Goal: Task Accomplishment & Management: Use online tool/utility

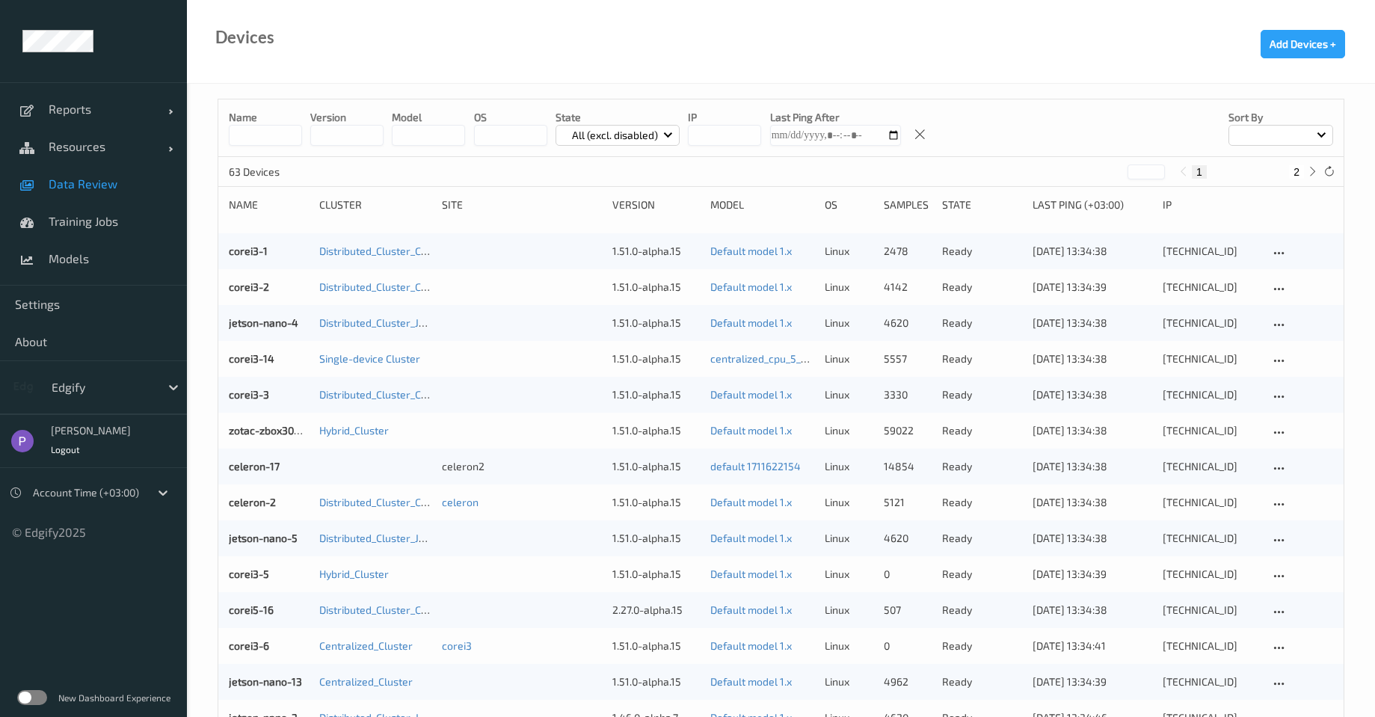
click at [74, 191] on link "Data Review" at bounding box center [93, 183] width 187 height 37
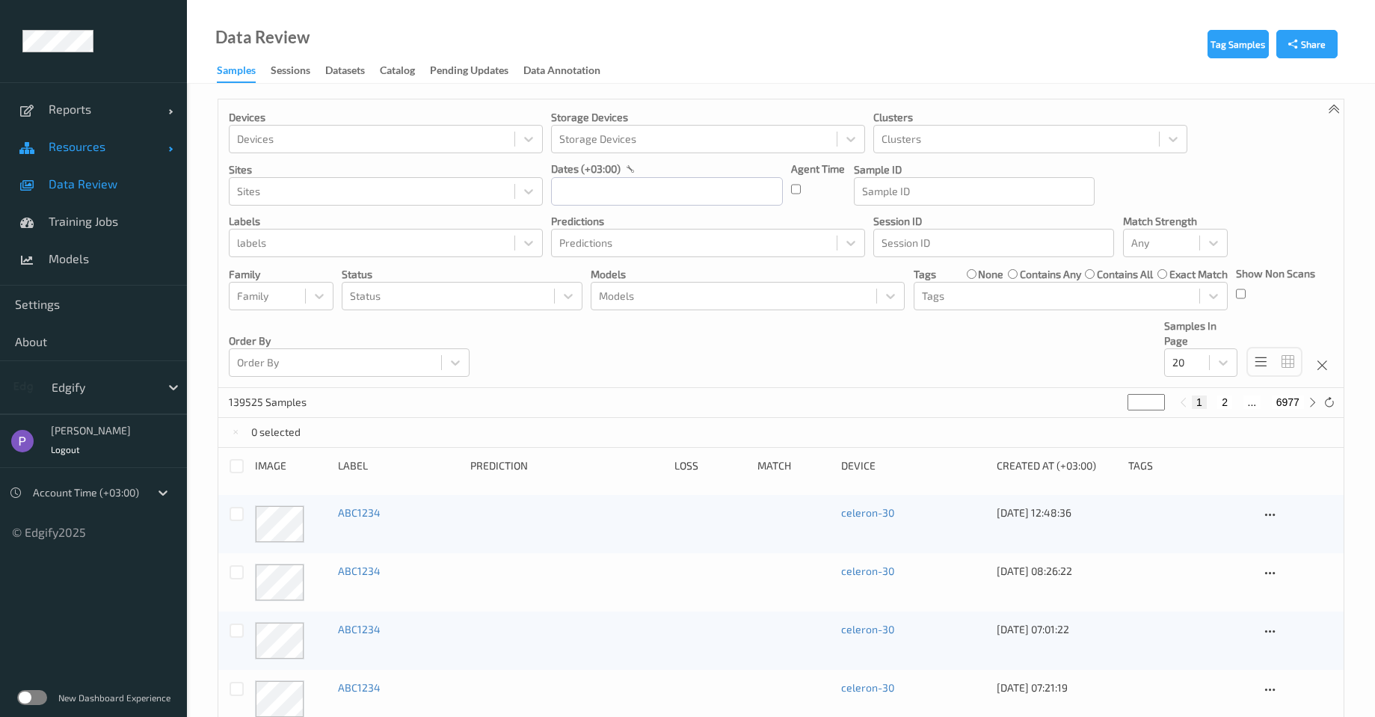
click at [105, 149] on span "Resources" at bounding box center [109, 146] width 120 height 15
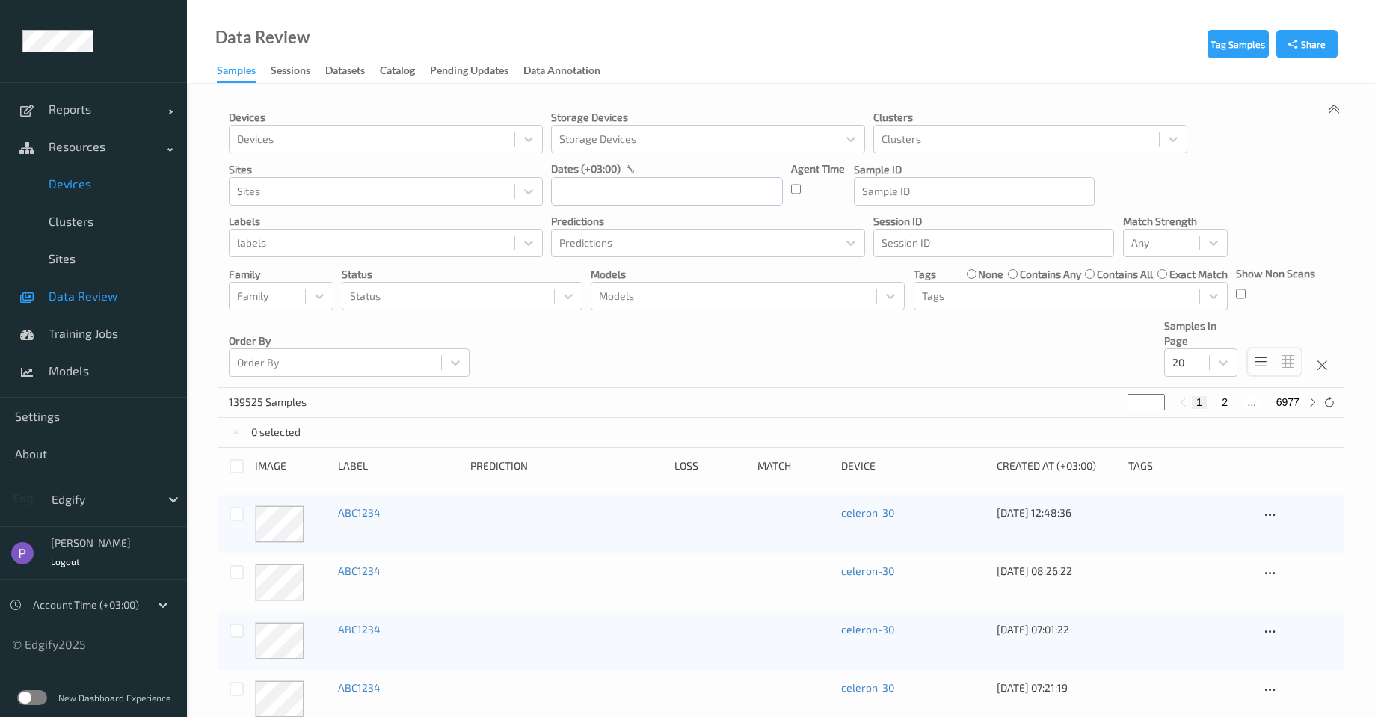
click at [102, 195] on link "Devices" at bounding box center [93, 183] width 187 height 37
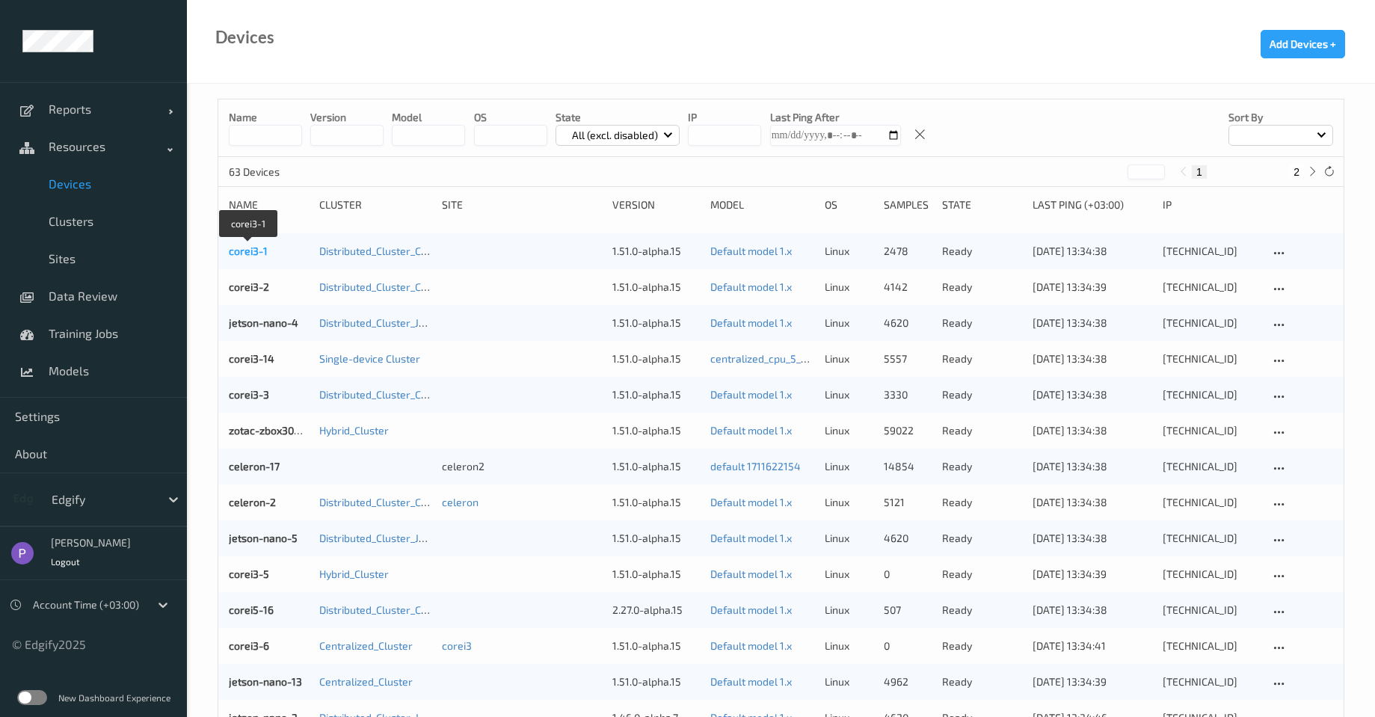
click at [266, 249] on link "corei3-1" at bounding box center [248, 251] width 39 height 13
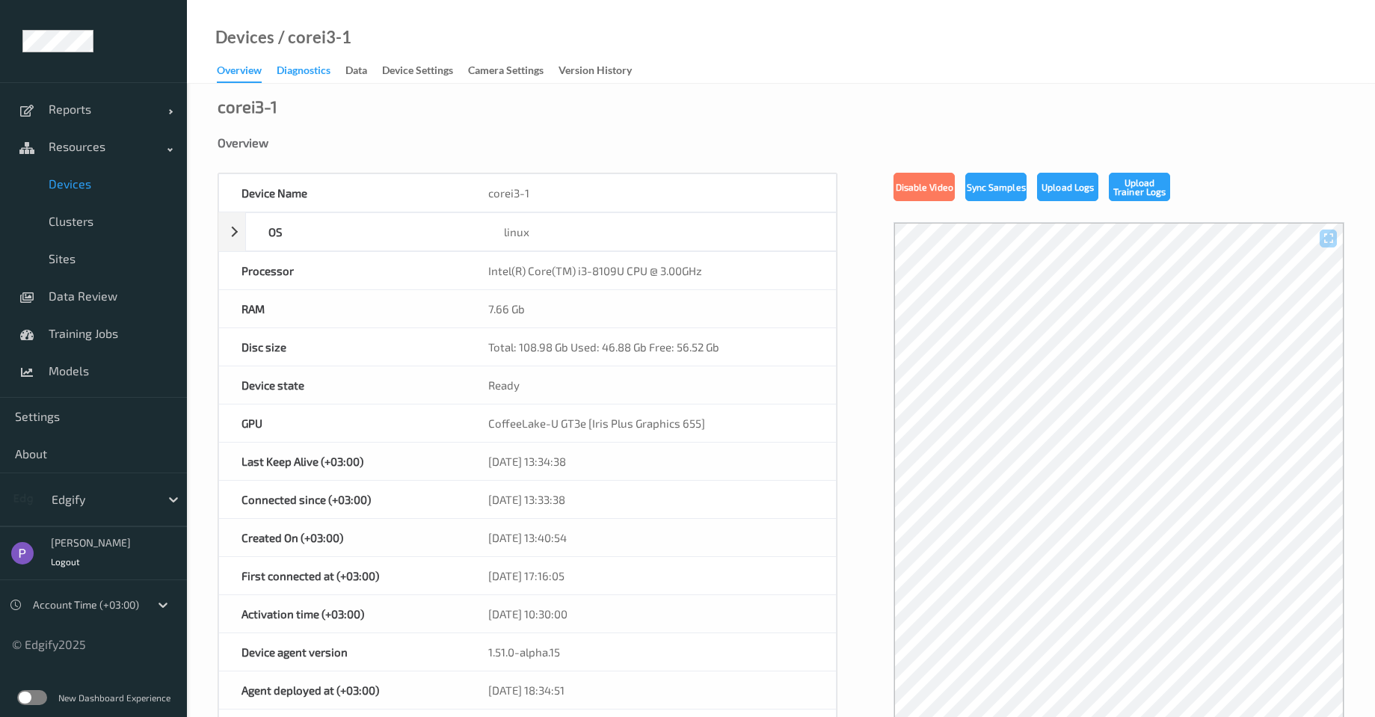
click at [325, 73] on div "Diagnostics" at bounding box center [304, 72] width 54 height 19
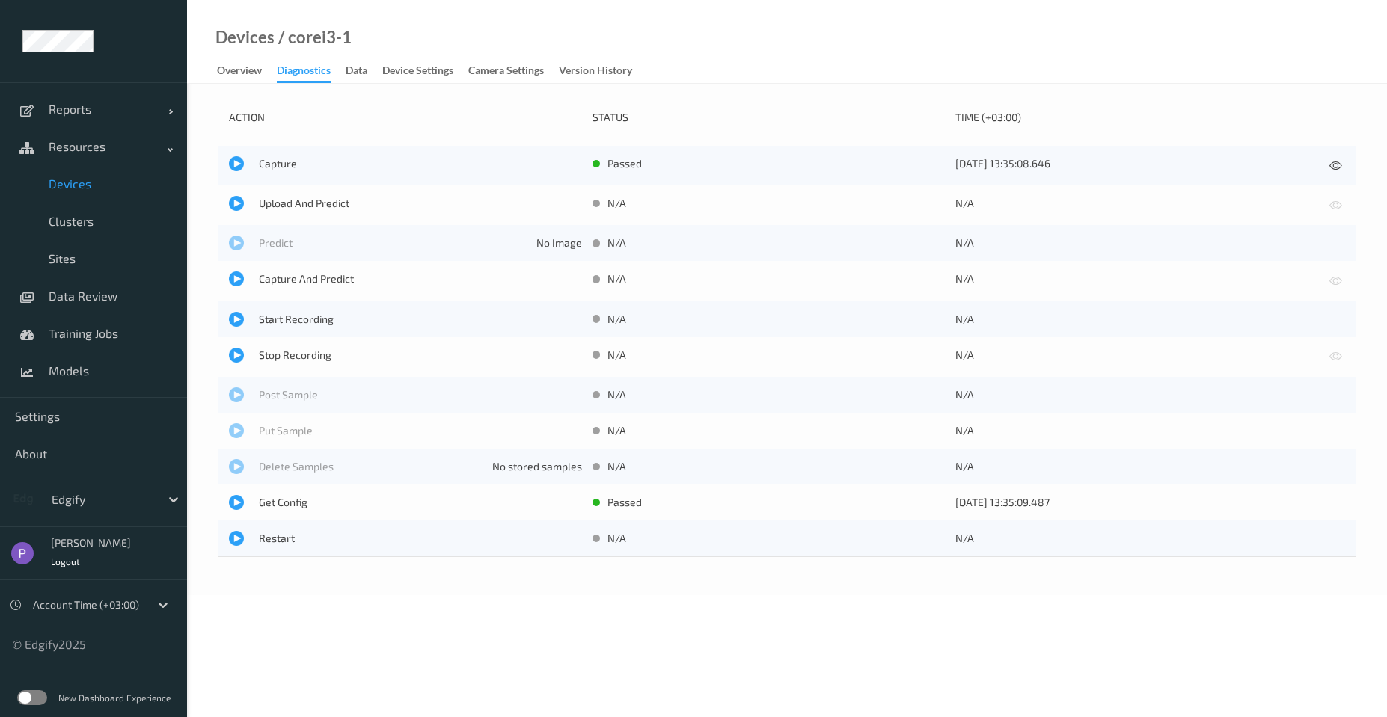
click at [371, 73] on link "Data" at bounding box center [364, 71] width 37 height 21
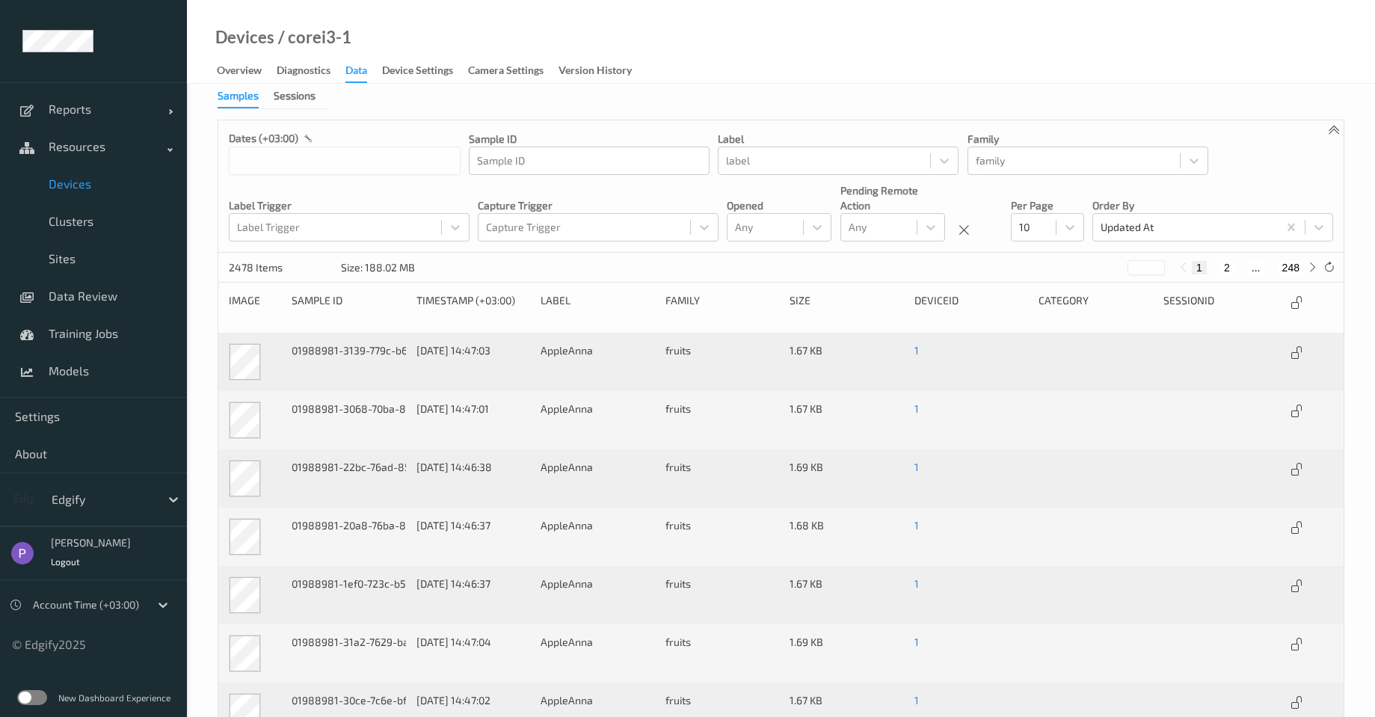
click at [317, 99] on link "Sessions" at bounding box center [302, 95] width 57 height 13
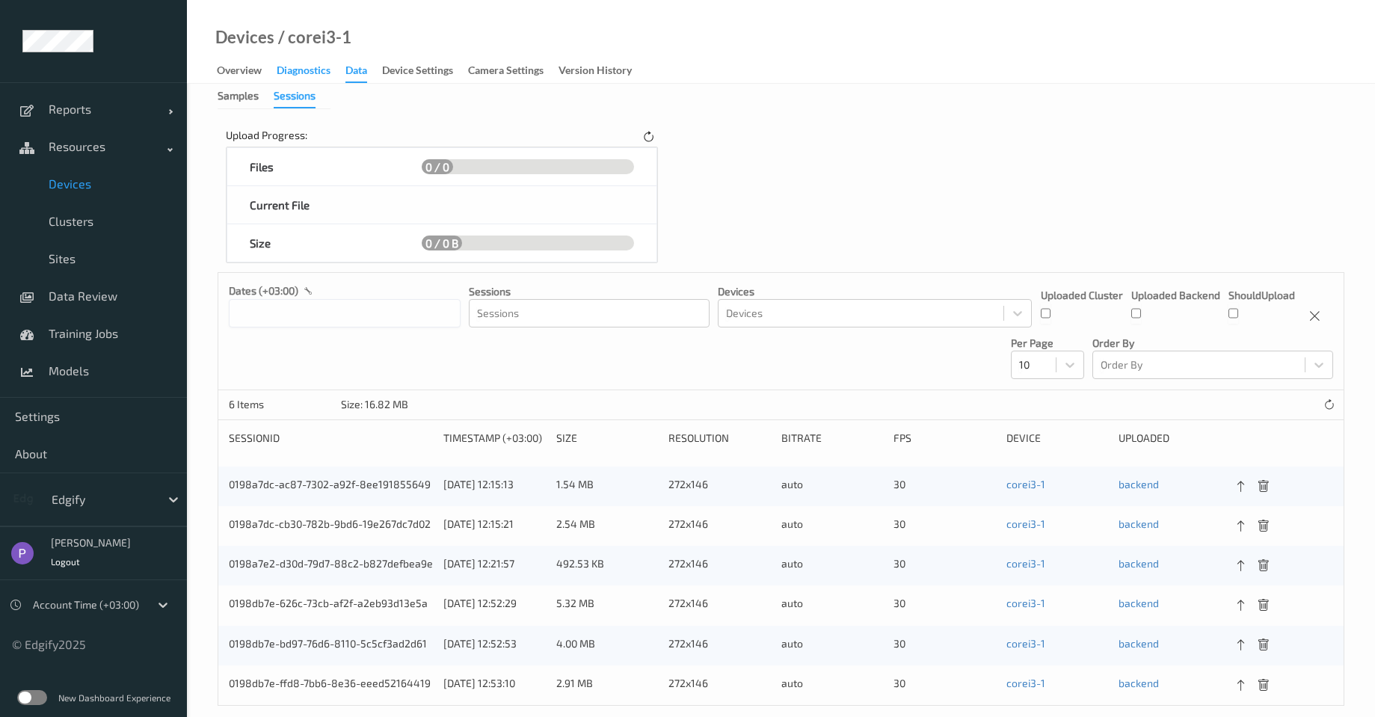
click at [305, 76] on div "Diagnostics" at bounding box center [304, 72] width 54 height 19
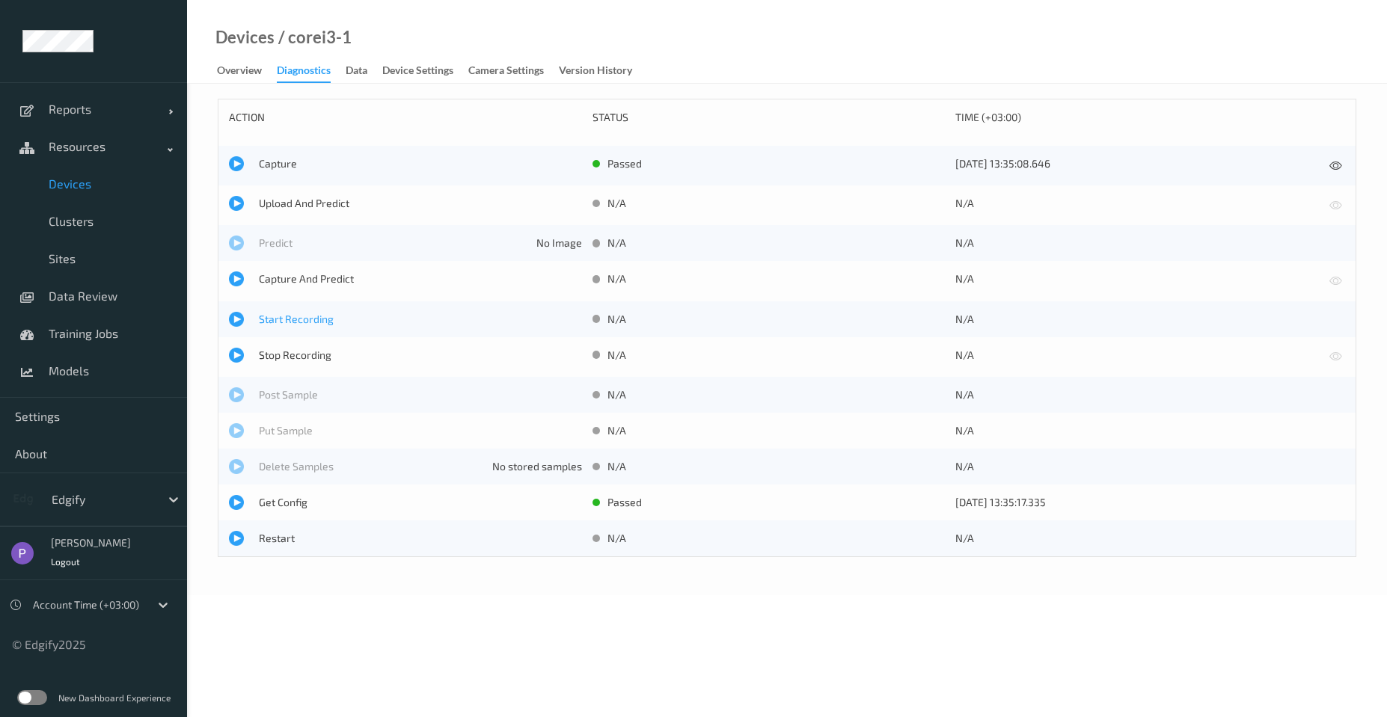
click at [285, 321] on span "Start Recording" at bounding box center [420, 319] width 323 height 15
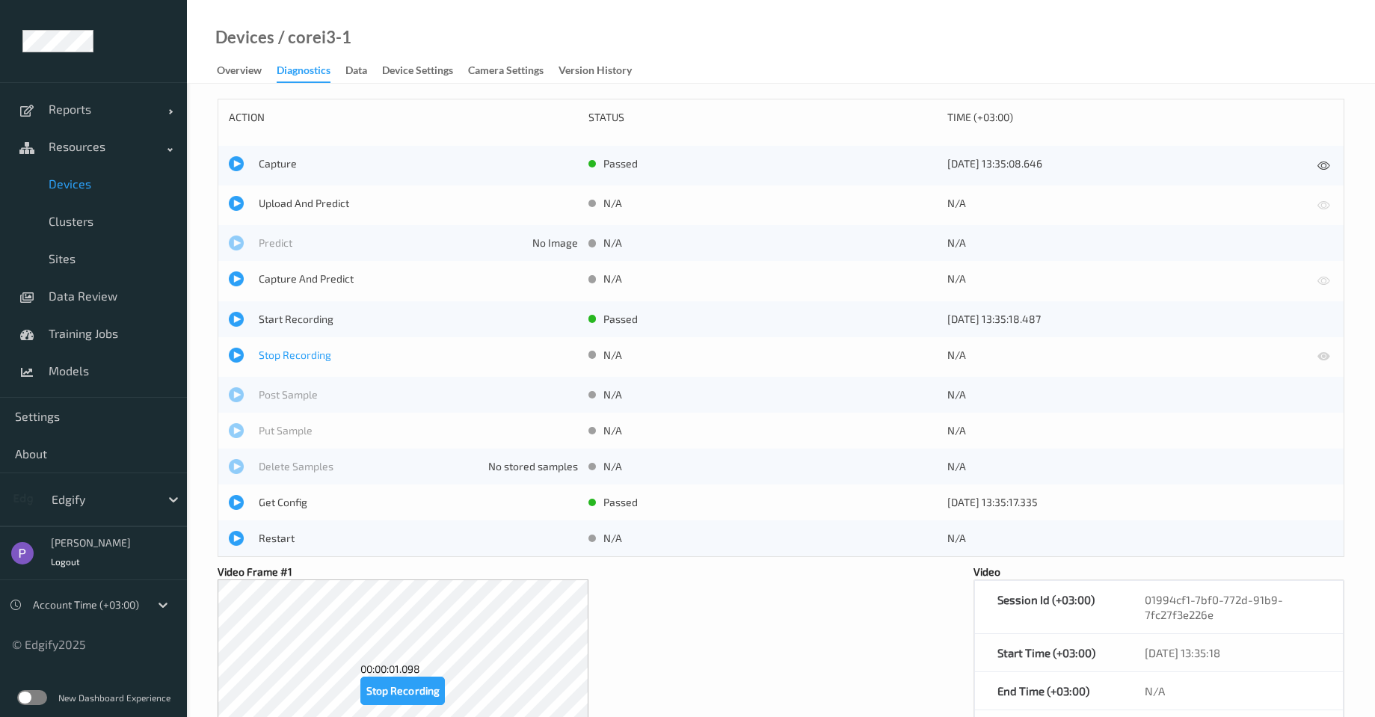
click at [283, 353] on span "Stop Recording" at bounding box center [418, 355] width 319 height 15
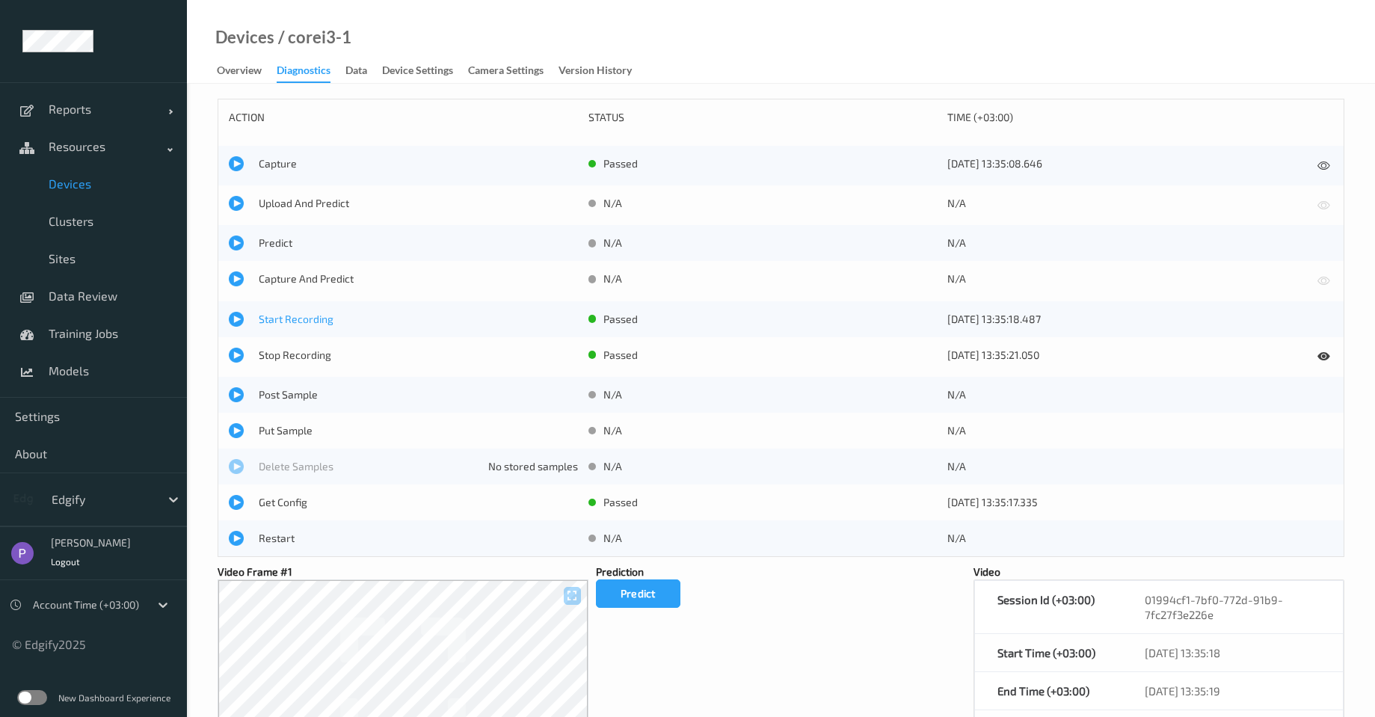
click at [280, 322] on span "Start Recording" at bounding box center [418, 319] width 319 height 15
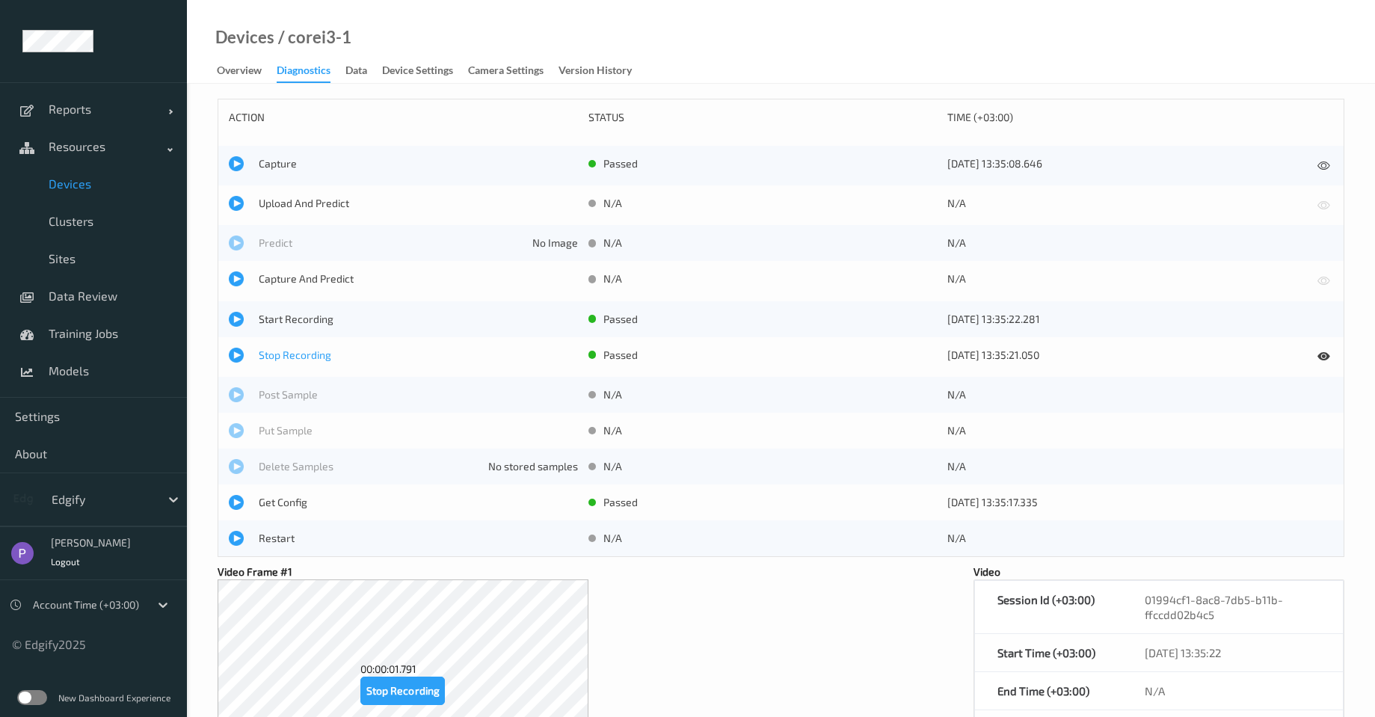
click at [282, 358] on span "Stop Recording" at bounding box center [418, 355] width 319 height 15
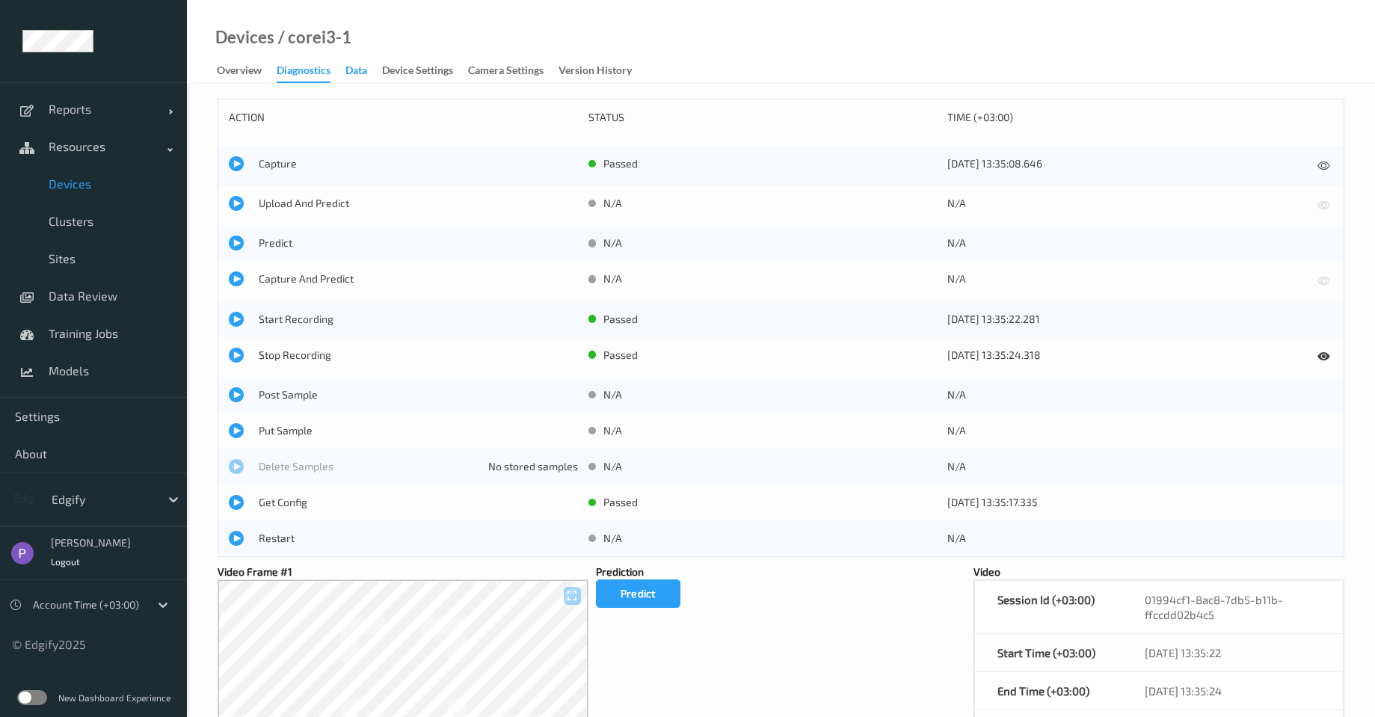
click at [349, 71] on div "Data" at bounding box center [357, 72] width 22 height 19
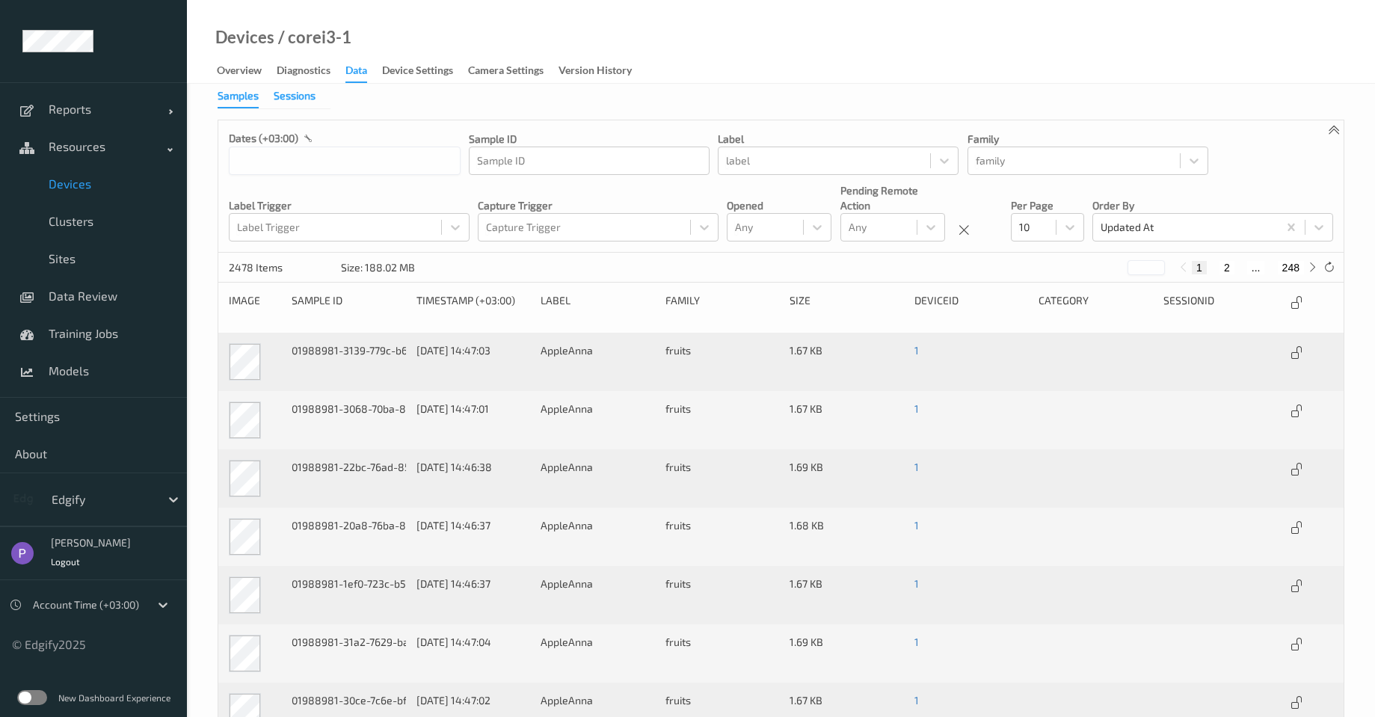
click at [286, 99] on div "Sessions" at bounding box center [295, 97] width 42 height 19
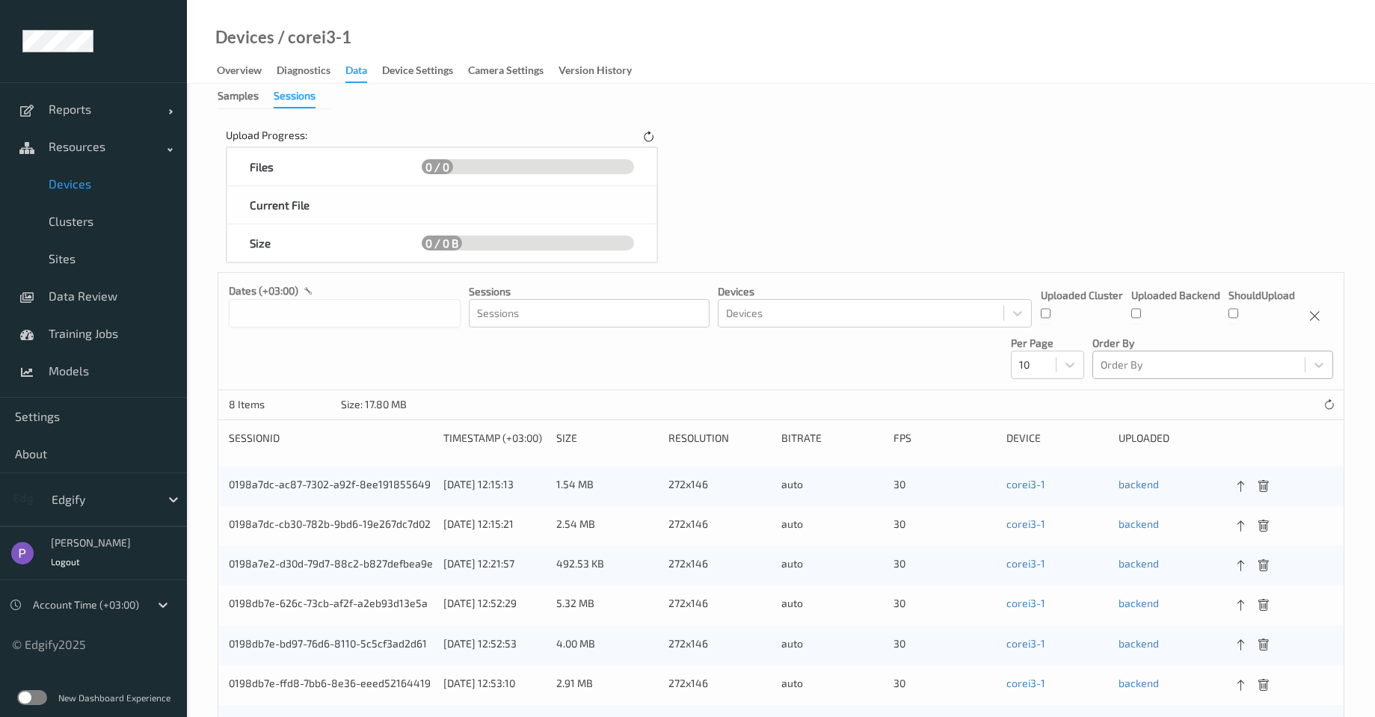
click at [1138, 360] on div at bounding box center [1199, 365] width 197 height 18
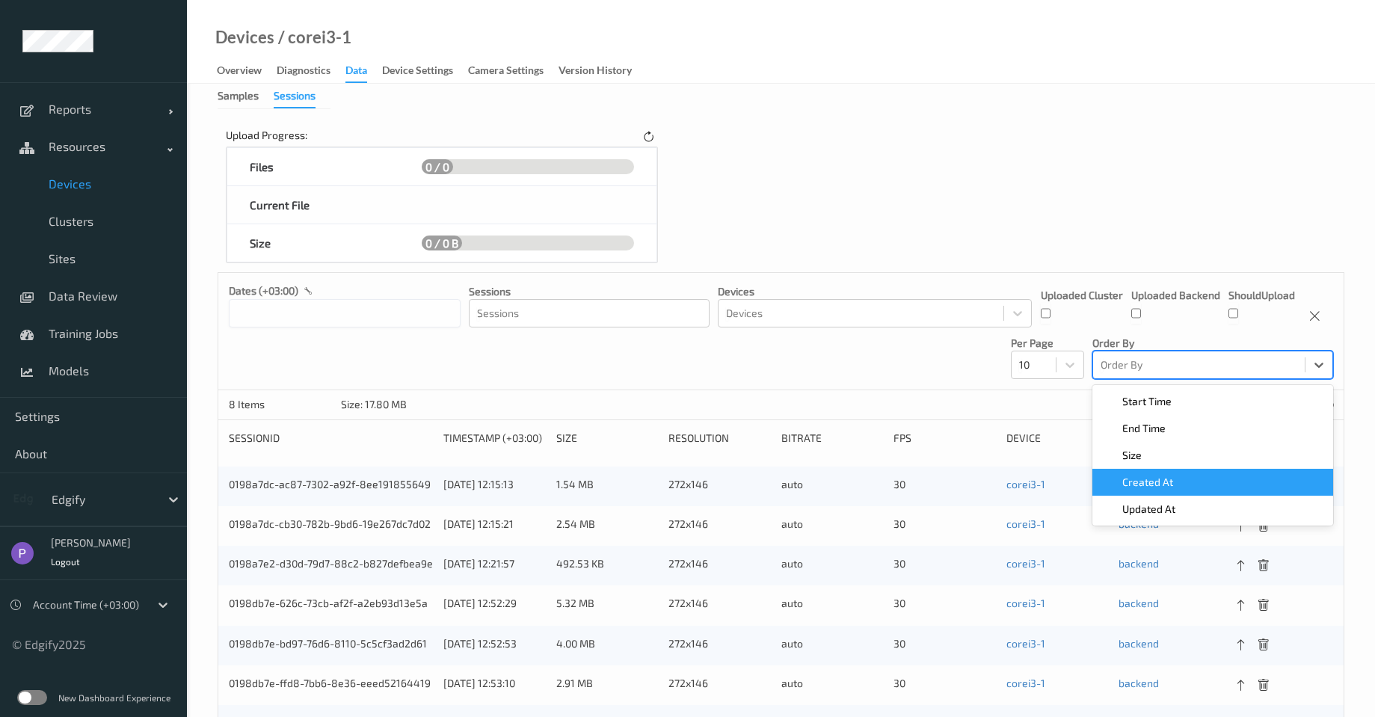
click at [1168, 473] on div "Created At" at bounding box center [1213, 482] width 241 height 27
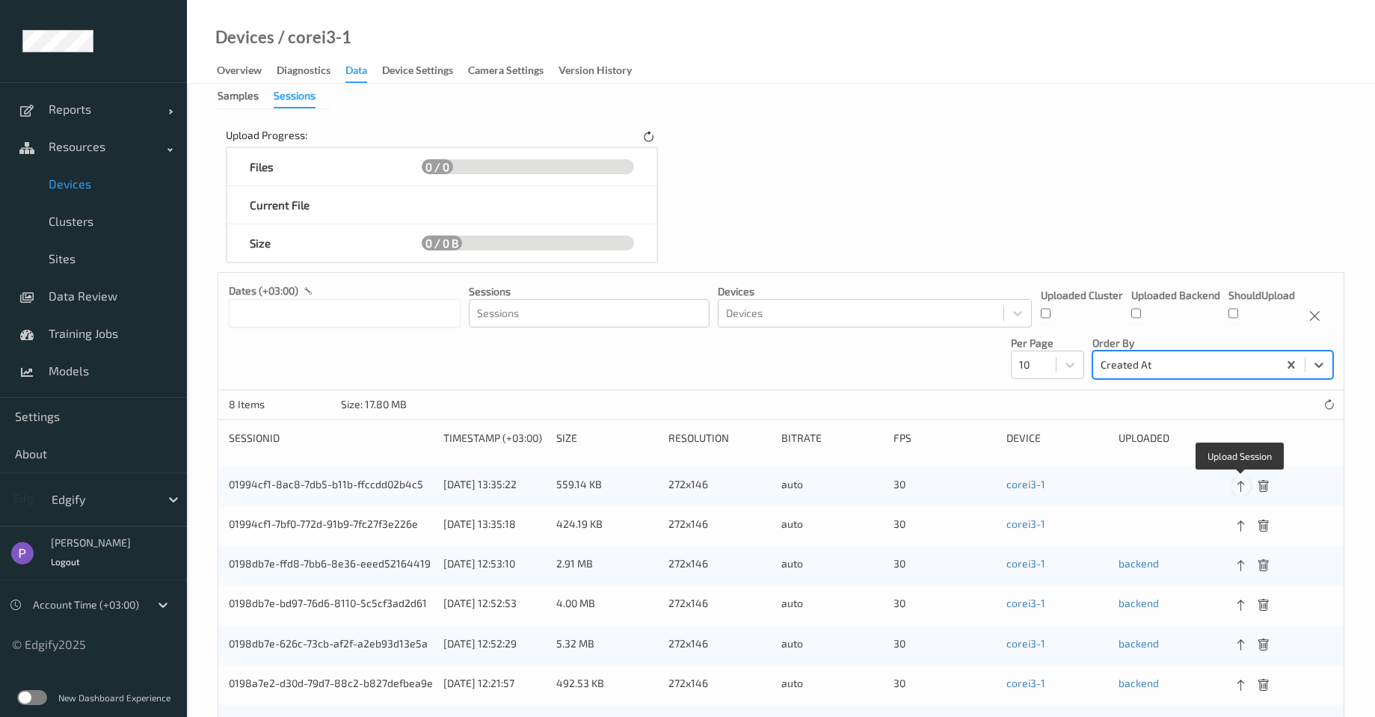
click at [1235, 485] on icon at bounding box center [1241, 486] width 13 height 13
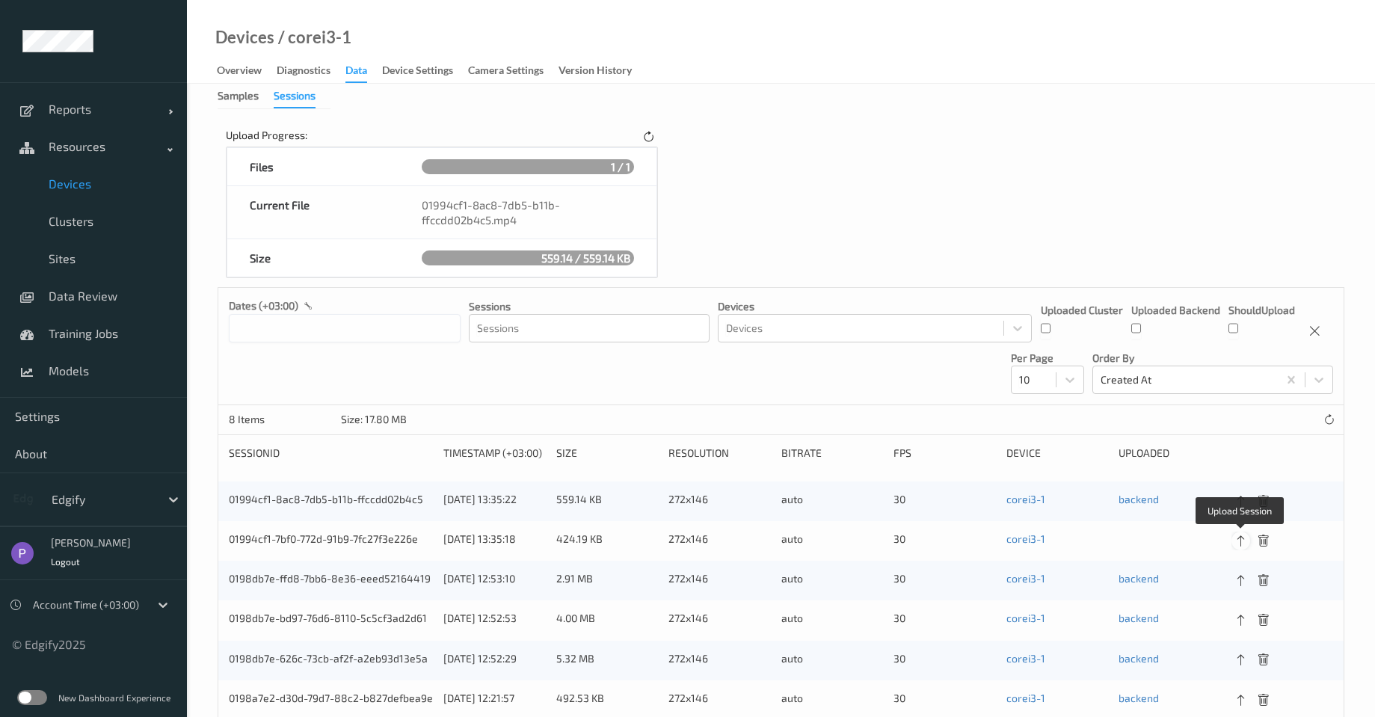
click at [1238, 545] on icon at bounding box center [1241, 541] width 13 height 13
click at [1142, 544] on link "backend" at bounding box center [1139, 539] width 40 height 13
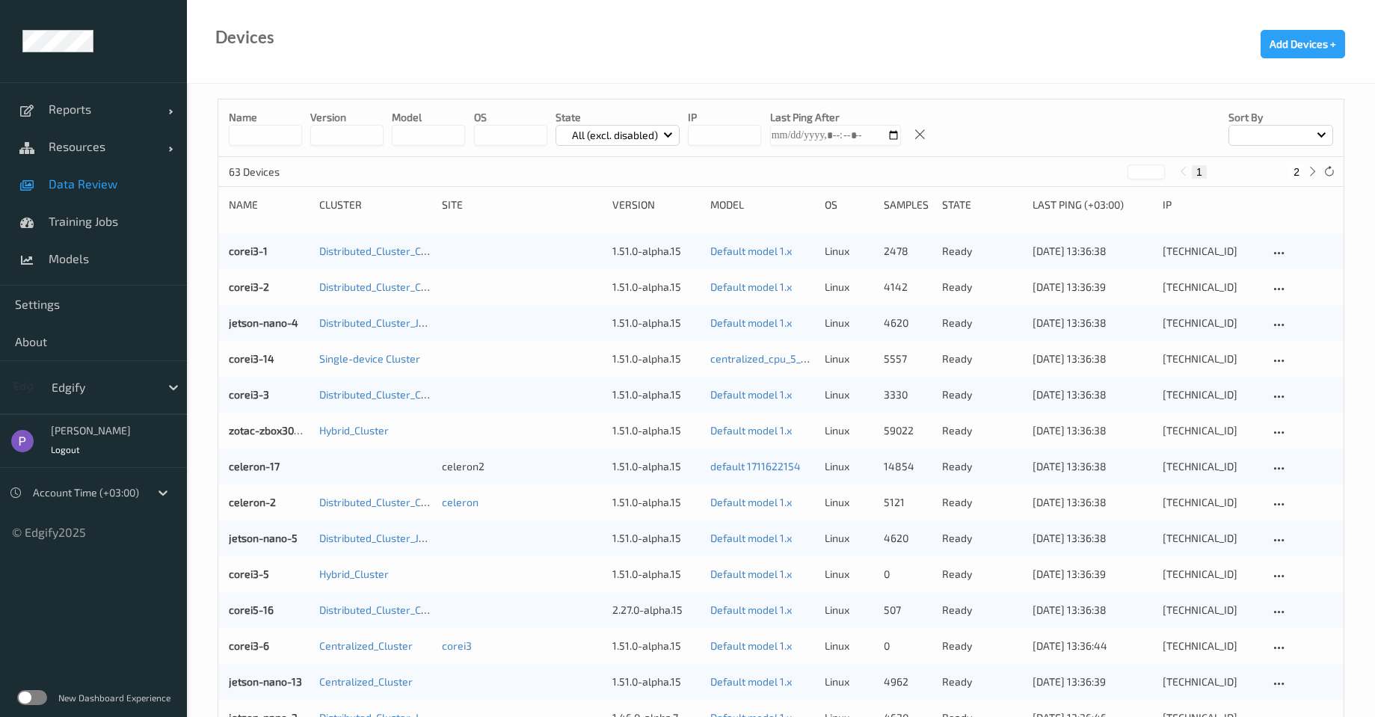
click at [89, 184] on span "Data Review" at bounding box center [110, 184] width 123 height 15
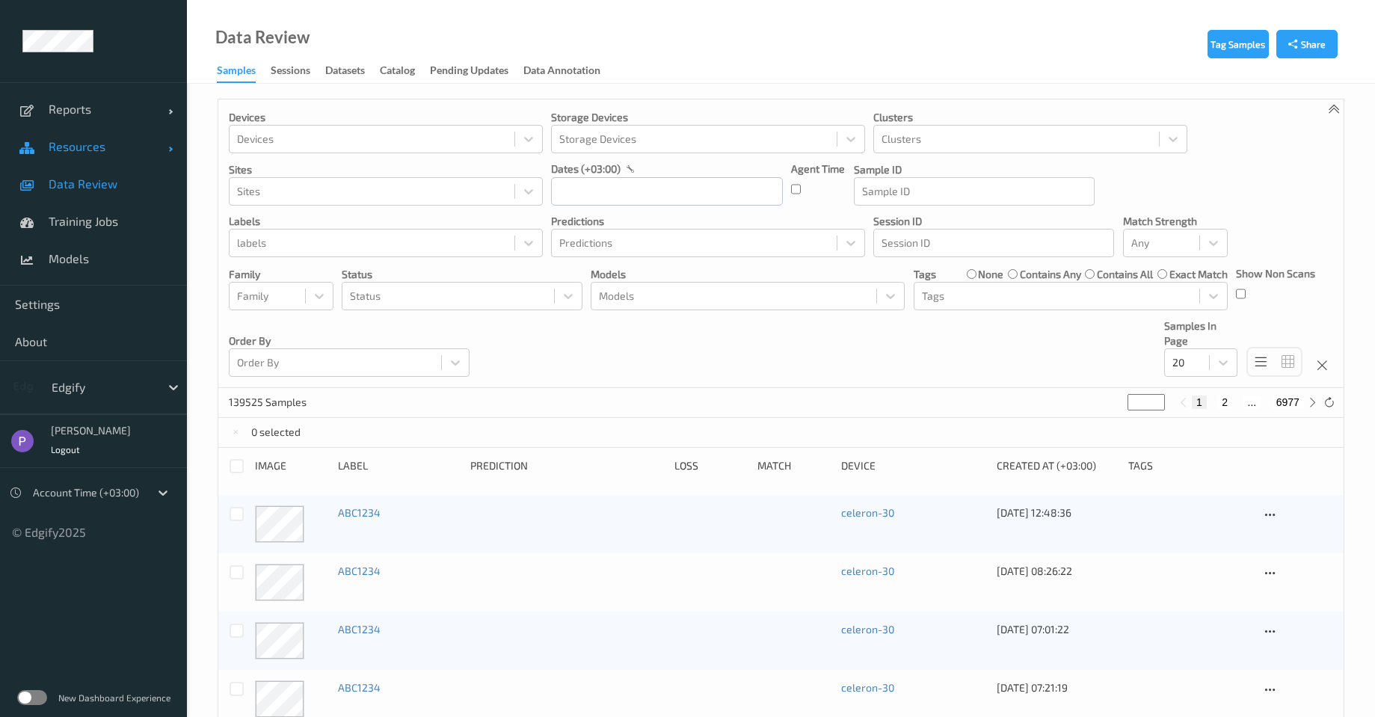
click at [87, 137] on link "Resources" at bounding box center [93, 146] width 187 height 37
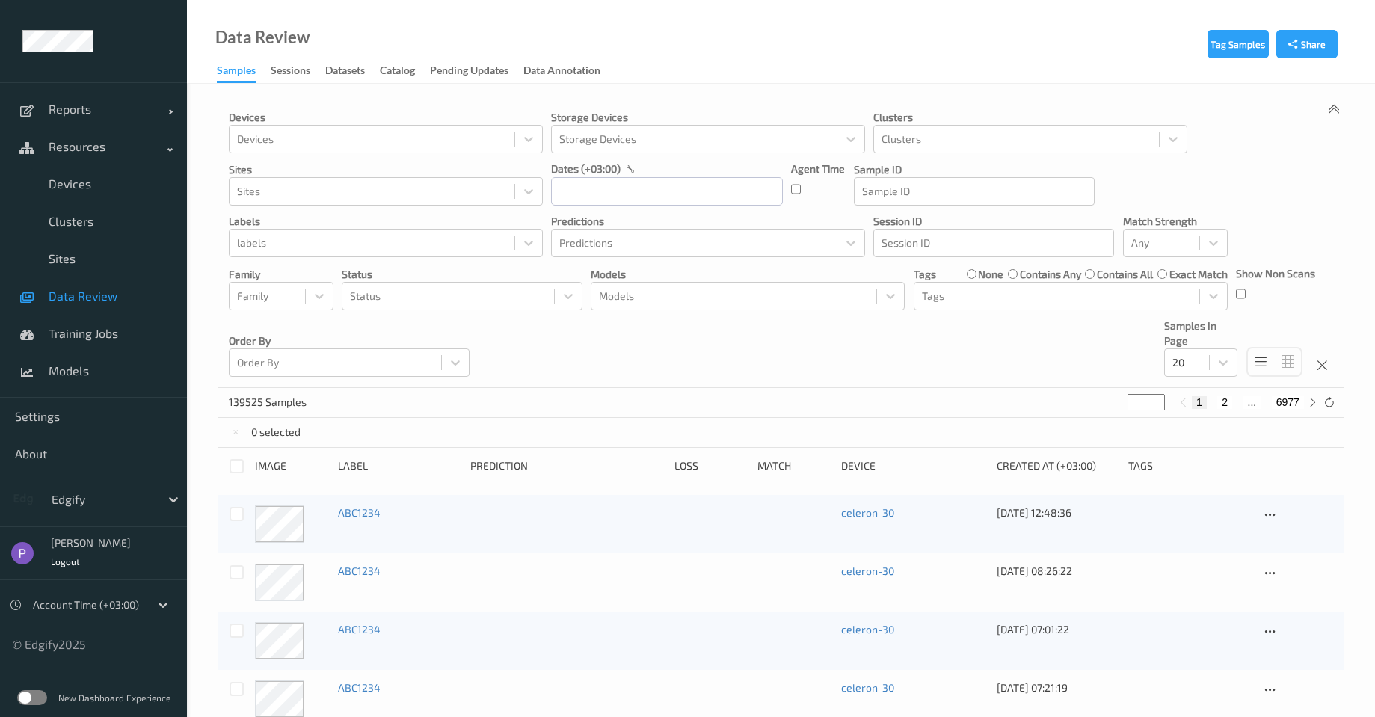
click at [34, 692] on label at bounding box center [32, 697] width 30 height 15
